Goal: Information Seeking & Learning: Find specific page/section

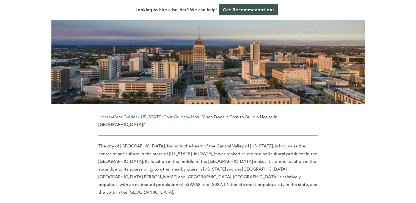
scroll to position [87, 0]
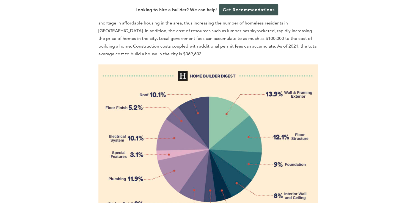
scroll to position [644, 0]
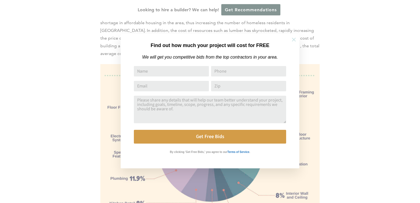
click at [294, 40] on icon at bounding box center [294, 40] width 4 height 4
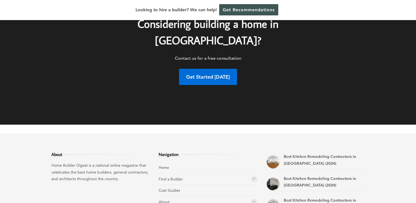
scroll to position [2081, 0]
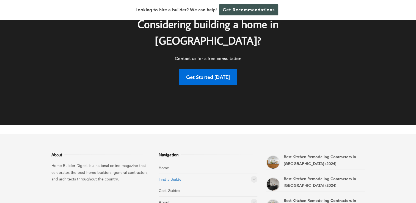
click at [171, 177] on link "Find a Builder" at bounding box center [170, 179] width 24 height 5
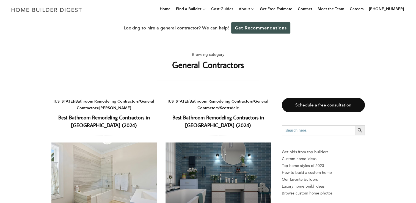
click at [286, 130] on input "Search for:" at bounding box center [318, 130] width 73 height 10
click at [181, 101] on link "Arizona" at bounding box center [178, 101] width 20 height 5
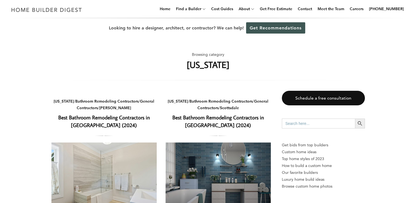
click at [299, 126] on input "Search for:" at bounding box center [318, 123] width 73 height 10
type input "f"
type input "clovis, [GEOGRAPHIC_DATA]"
click at [358, 125] on icon "Search" at bounding box center [360, 123] width 6 height 6
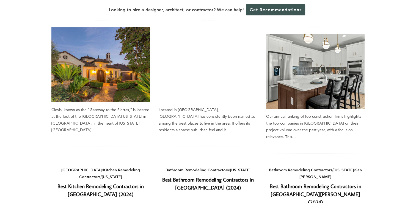
scroll to position [92, 0]
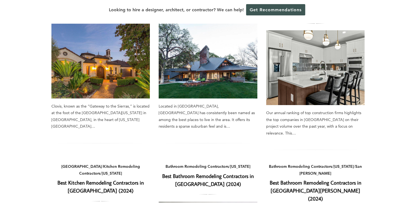
drag, startPoint x: 263, startPoint y: 76, endPoint x: 186, endPoint y: 134, distance: 96.3
click at [186, 134] on article "[US_STATE] / Ranking / Residential Architects The Best Residential Architects i…" at bounding box center [207, 71] width 99 height 171
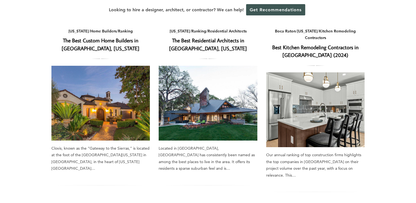
scroll to position [57, 0]
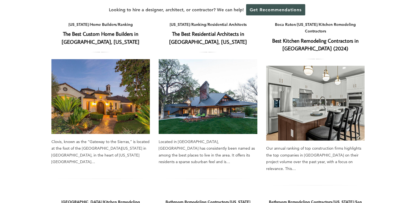
click at [101, 36] on link "The Best Custom Home Builders in [GEOGRAPHIC_DATA], [US_STATE]" at bounding box center [101, 37] width 78 height 15
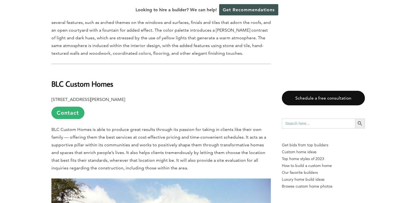
scroll to position [1643, 0]
